Goal: Task Accomplishment & Management: Use online tool/utility

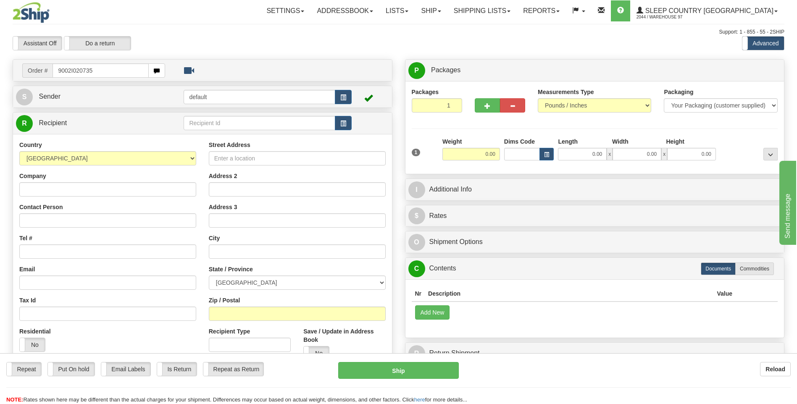
type input "9002I020735"
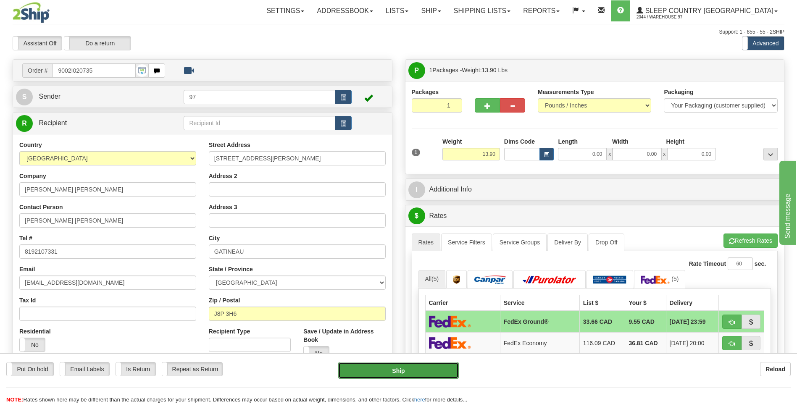
click at [442, 371] on button "Ship" at bounding box center [398, 370] width 120 height 17
type input "92"
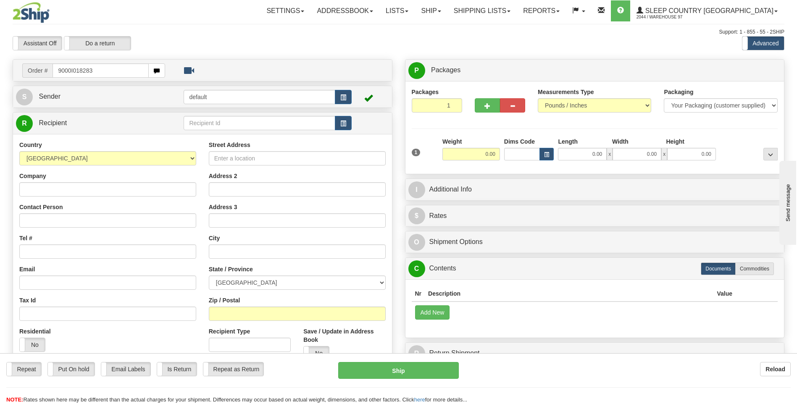
type input "9000I018283"
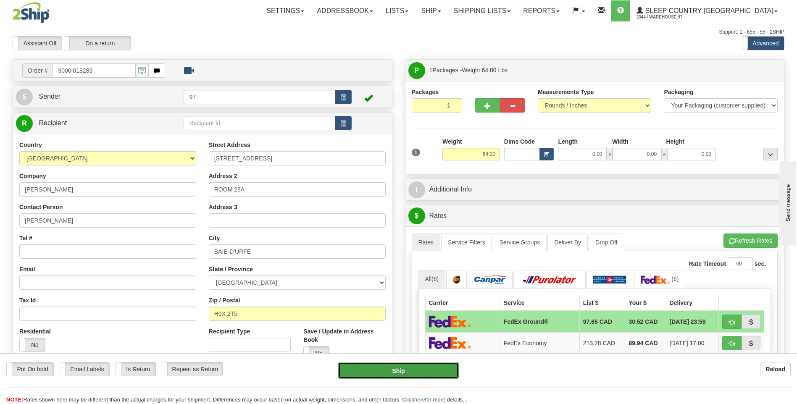
click at [450, 371] on button "Ship" at bounding box center [398, 370] width 120 height 17
type input "92"
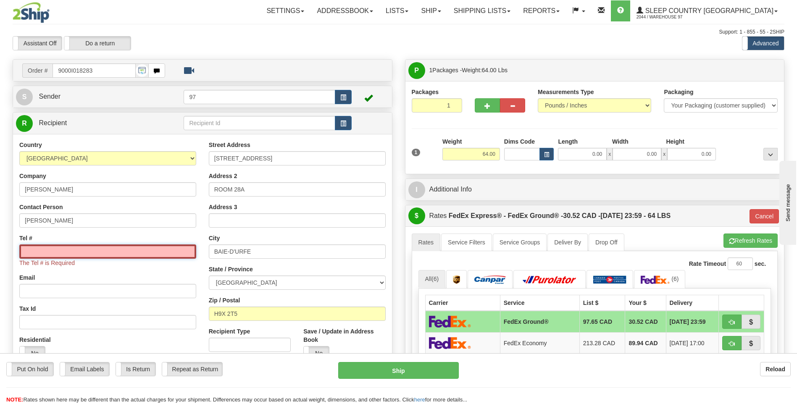
click at [64, 254] on input "Tel #" at bounding box center [107, 251] width 177 height 14
type input "6137491229"
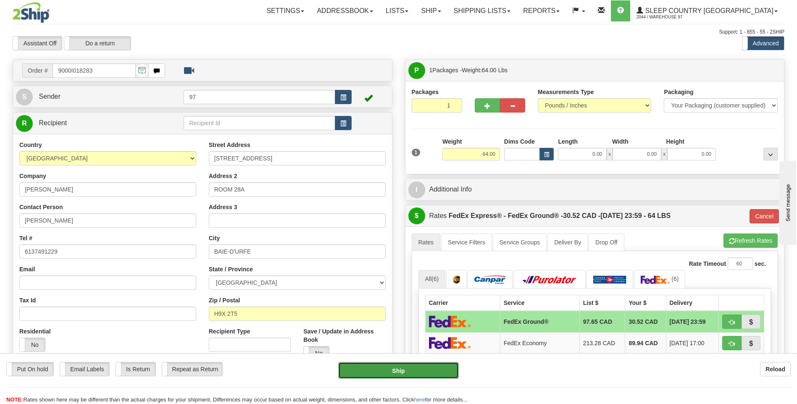
click at [425, 370] on button "Ship" at bounding box center [398, 370] width 120 height 17
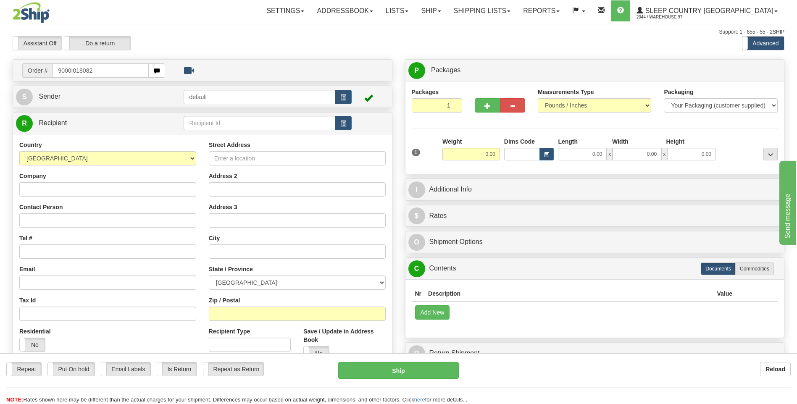
type input "9000I018082"
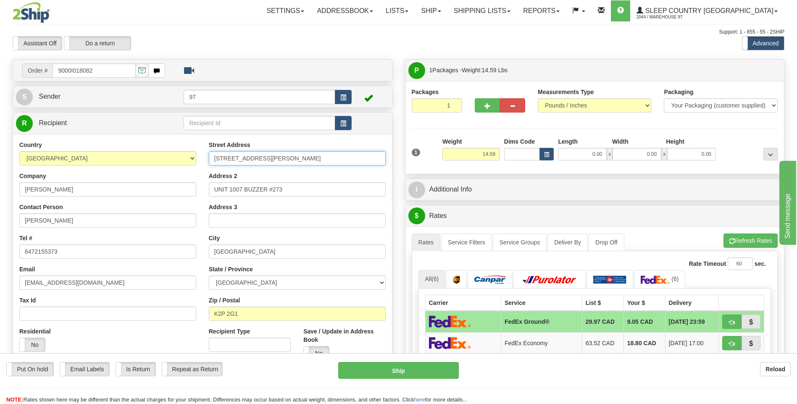
click at [213, 158] on input "60 MCLEOD STREET" at bounding box center [297, 158] width 177 height 14
click at [230, 157] on input "UNIT#`1007-60 MCLEOD STREET" at bounding box center [297, 158] width 177 height 14
type input "UNIT#1007-60 MCLEOD STREET"
drag, startPoint x: 242, startPoint y: 189, endPoint x: 189, endPoint y: 186, distance: 53.9
click at [189, 186] on div "Country AFGHANISTAN ALAND ISLANDS ALBANIA ALGERIA AMERICAN SAMOA ANDORRA ANGOLA…" at bounding box center [202, 254] width 379 height 226
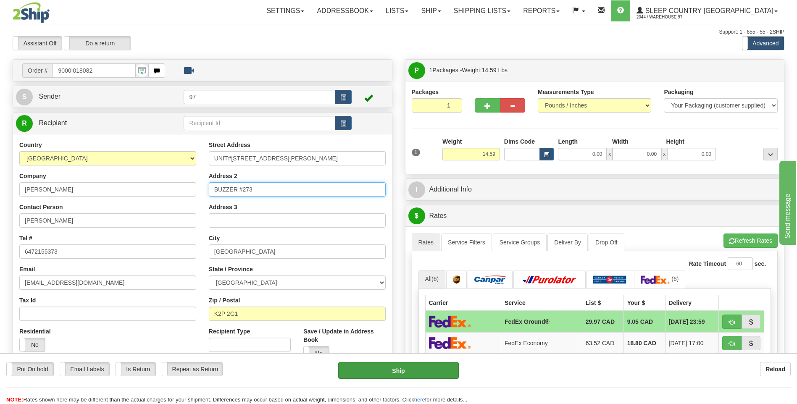
type input "BUZZER #273"
click at [353, 374] on button "Ship" at bounding box center [398, 370] width 120 height 17
type input "92"
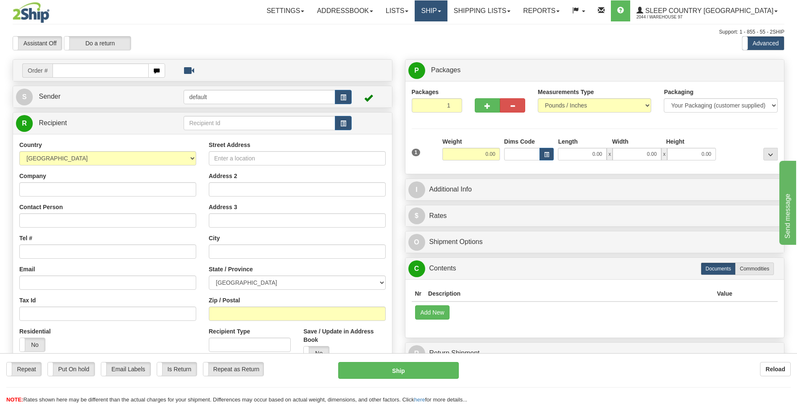
click at [447, 14] on link "Ship" at bounding box center [430, 10] width 32 height 21
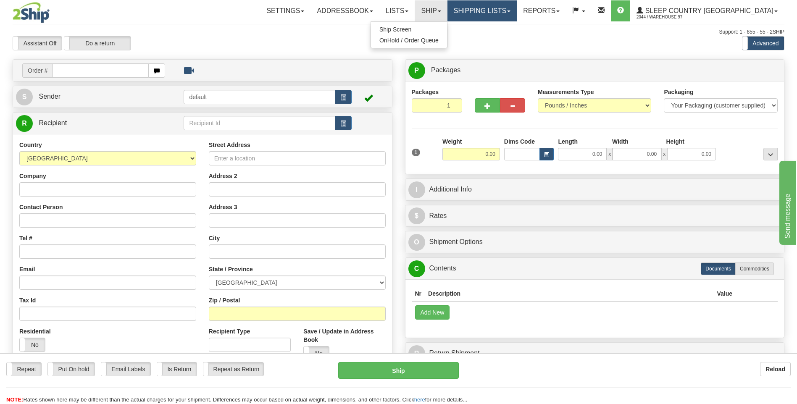
click at [513, 16] on link "Shipping lists" at bounding box center [481, 10] width 69 height 21
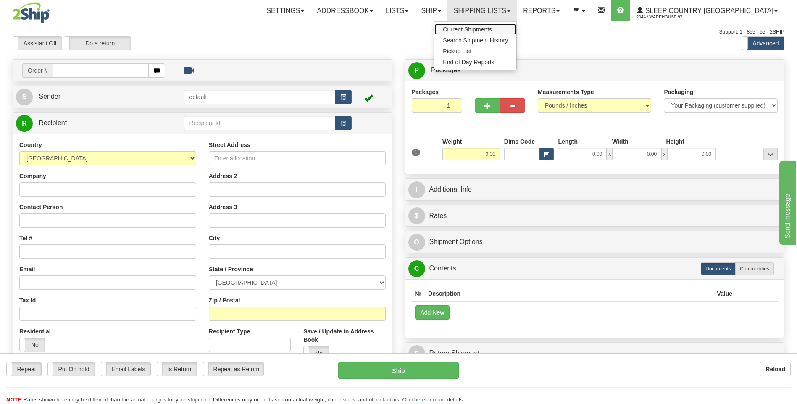
click at [492, 30] on span "Current Shipments" at bounding box center [467, 29] width 49 height 7
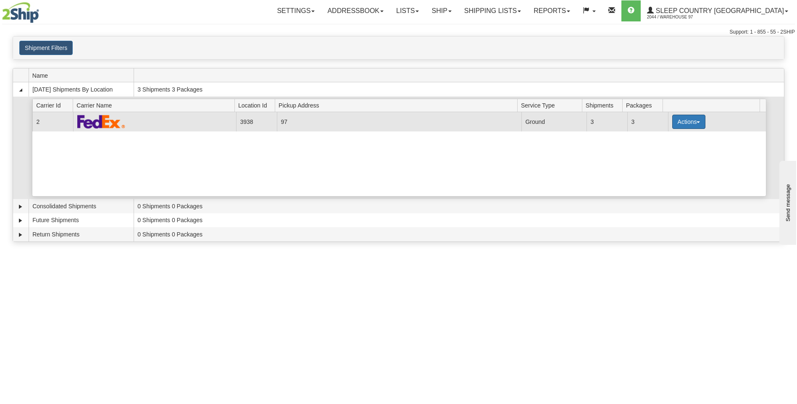
click at [681, 120] on button "Actions" at bounding box center [689, 122] width 34 height 14
click at [663, 148] on span "Close" at bounding box center [655, 148] width 19 height 6
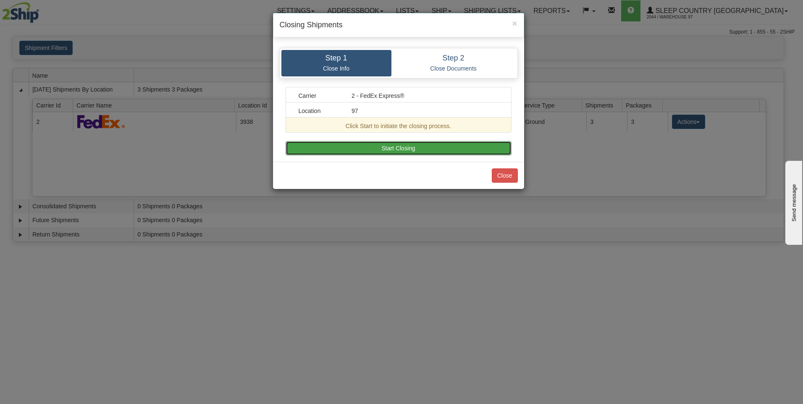
click at [448, 146] on button "Start Closing" at bounding box center [399, 148] width 226 height 14
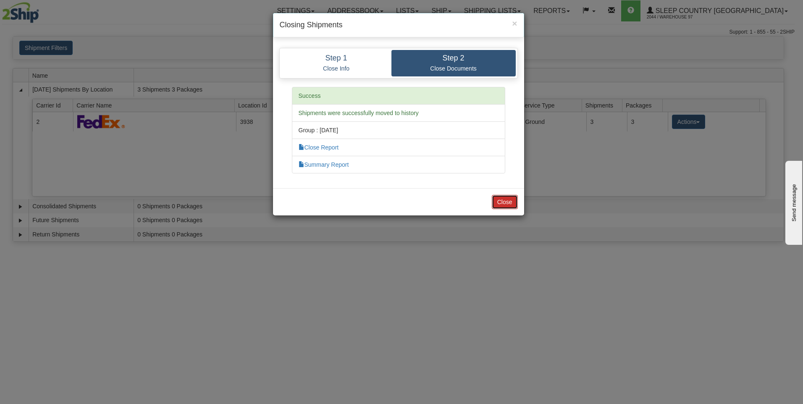
click at [506, 202] on button "Close" at bounding box center [505, 202] width 26 height 14
